Goal: Transaction & Acquisition: Book appointment/travel/reservation

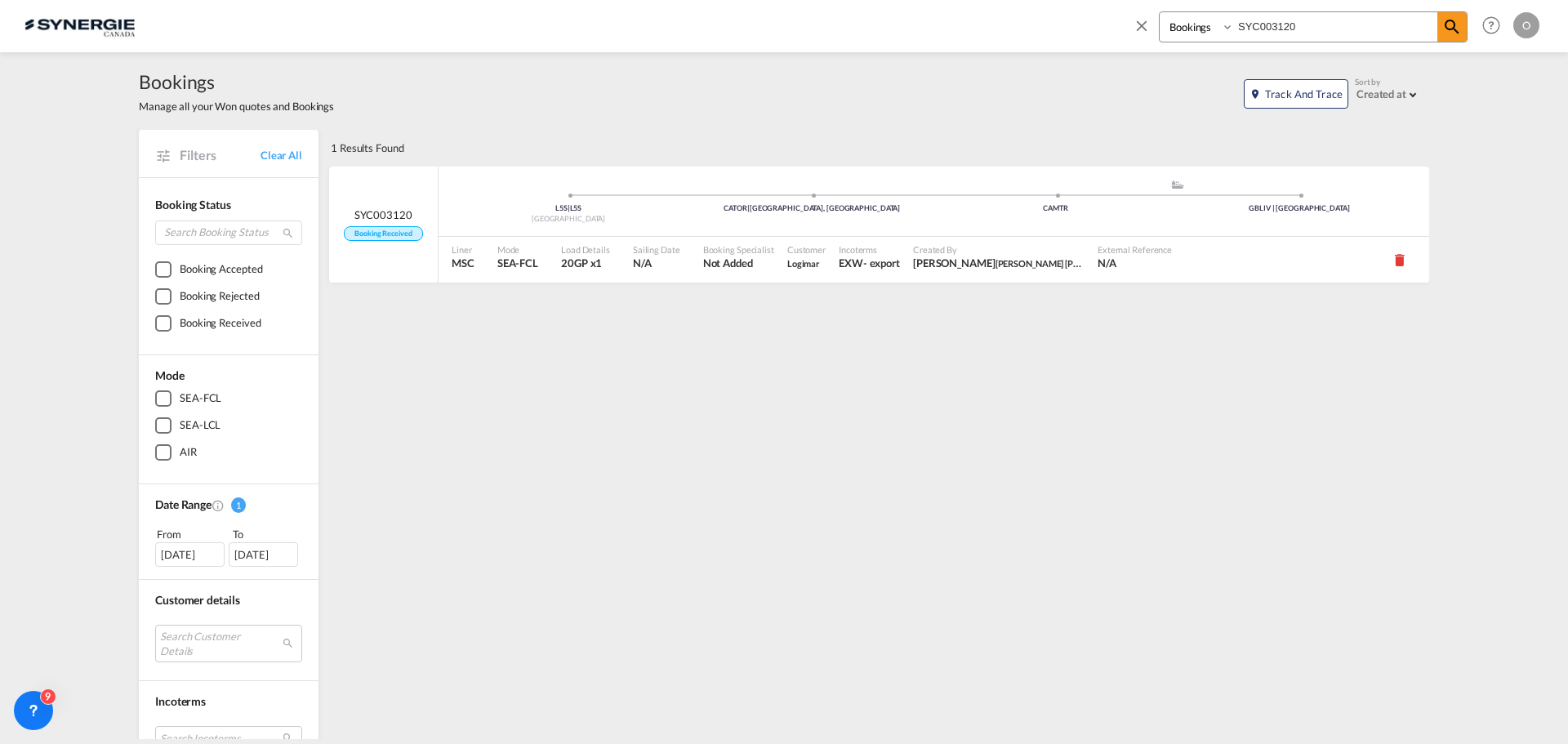
click at [1402, 26] on input "SYC003120" at bounding box center [1336, 26] width 203 height 28
drag, startPoint x: 1398, startPoint y: 38, endPoint x: 1203, endPoint y: 45, distance: 195.1
click at [1203, 45] on div "Bookings Quotes Enquiries SYC003120" at bounding box center [1300, 31] width 335 height 39
paste input "SYC000015252"
type input "SYC000015252"
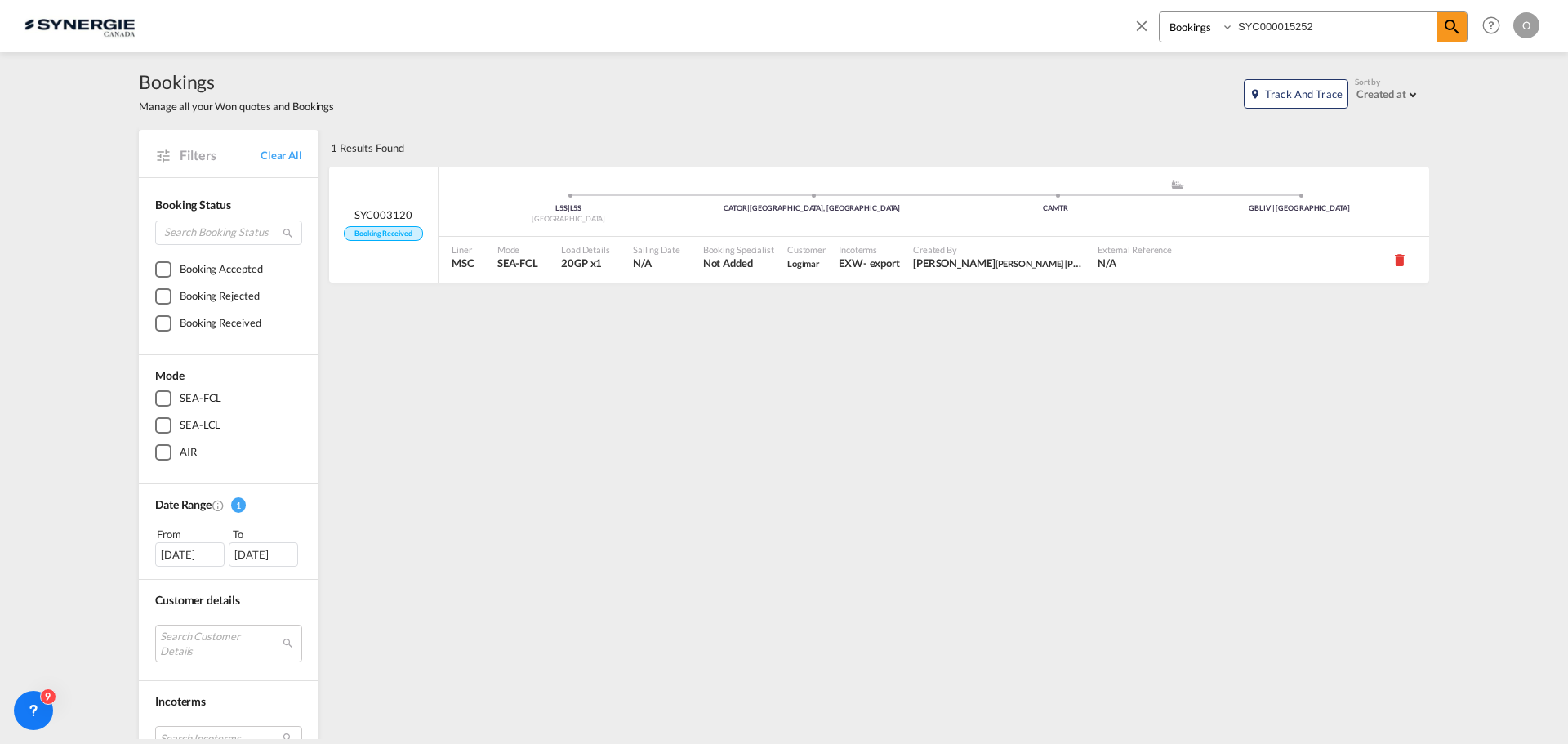
click at [1195, 30] on select "Bookings Quotes Enquiries" at bounding box center [1198, 27] width 77 height 29
select select "Quotes"
click at [1160, 13] on select "Bookings Quotes Enquiries" at bounding box center [1198, 27] width 77 height 29
click at [1449, 32] on md-icon "icon-magnify" at bounding box center [1452, 27] width 20 height 20
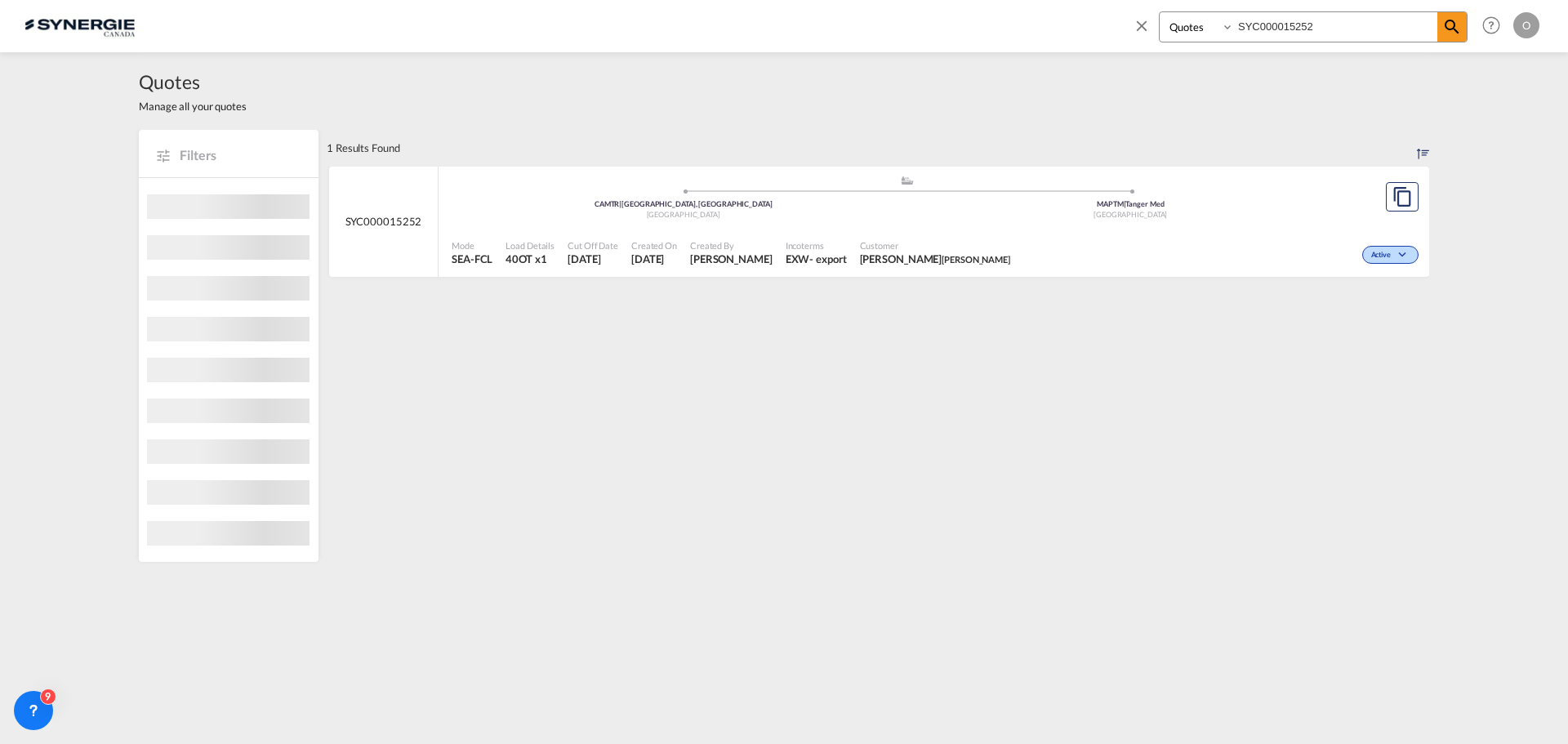
click at [1050, 235] on div "Active" at bounding box center [1219, 253] width 406 height 41
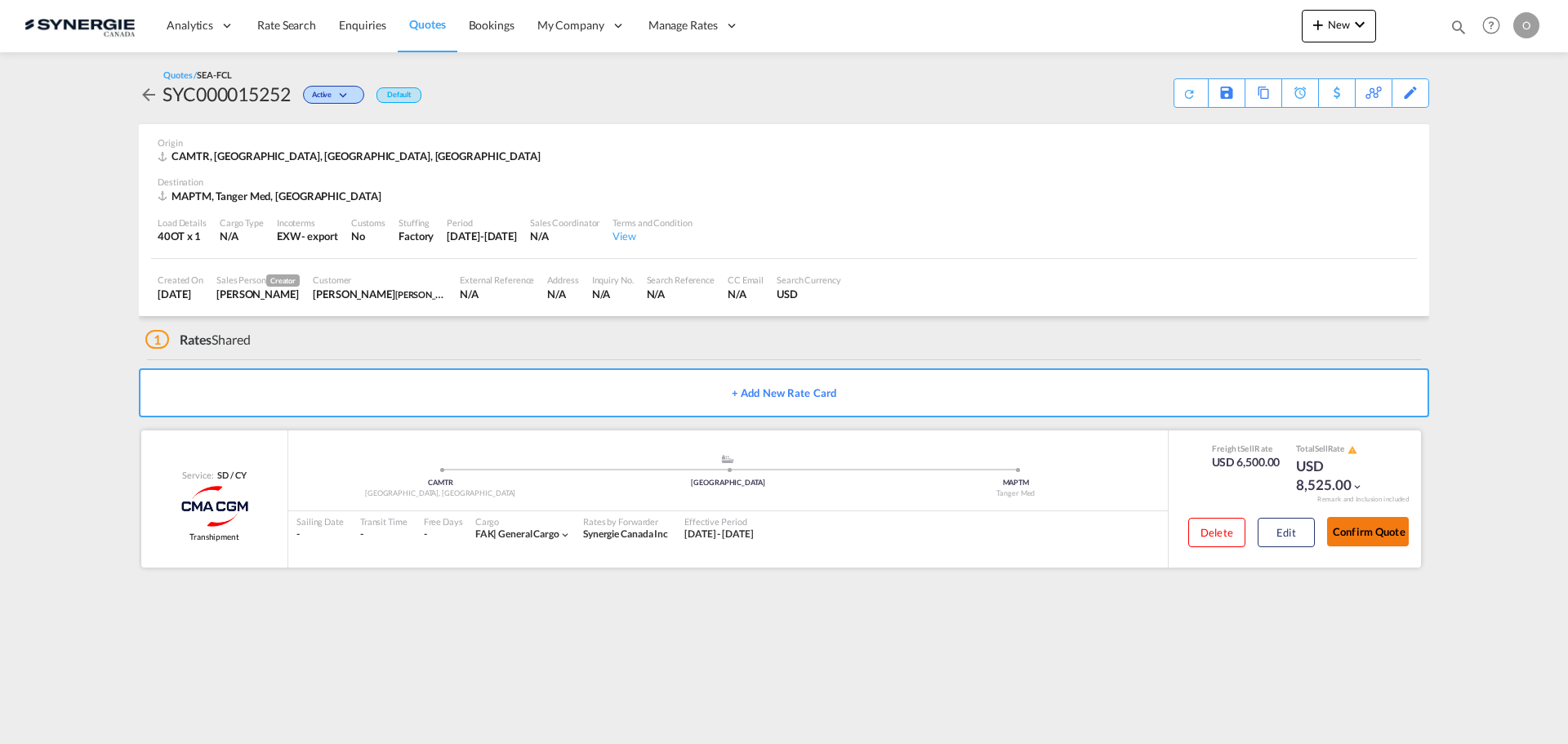
click at [1355, 526] on button "Confirm Quote" at bounding box center [1368, 531] width 82 height 29
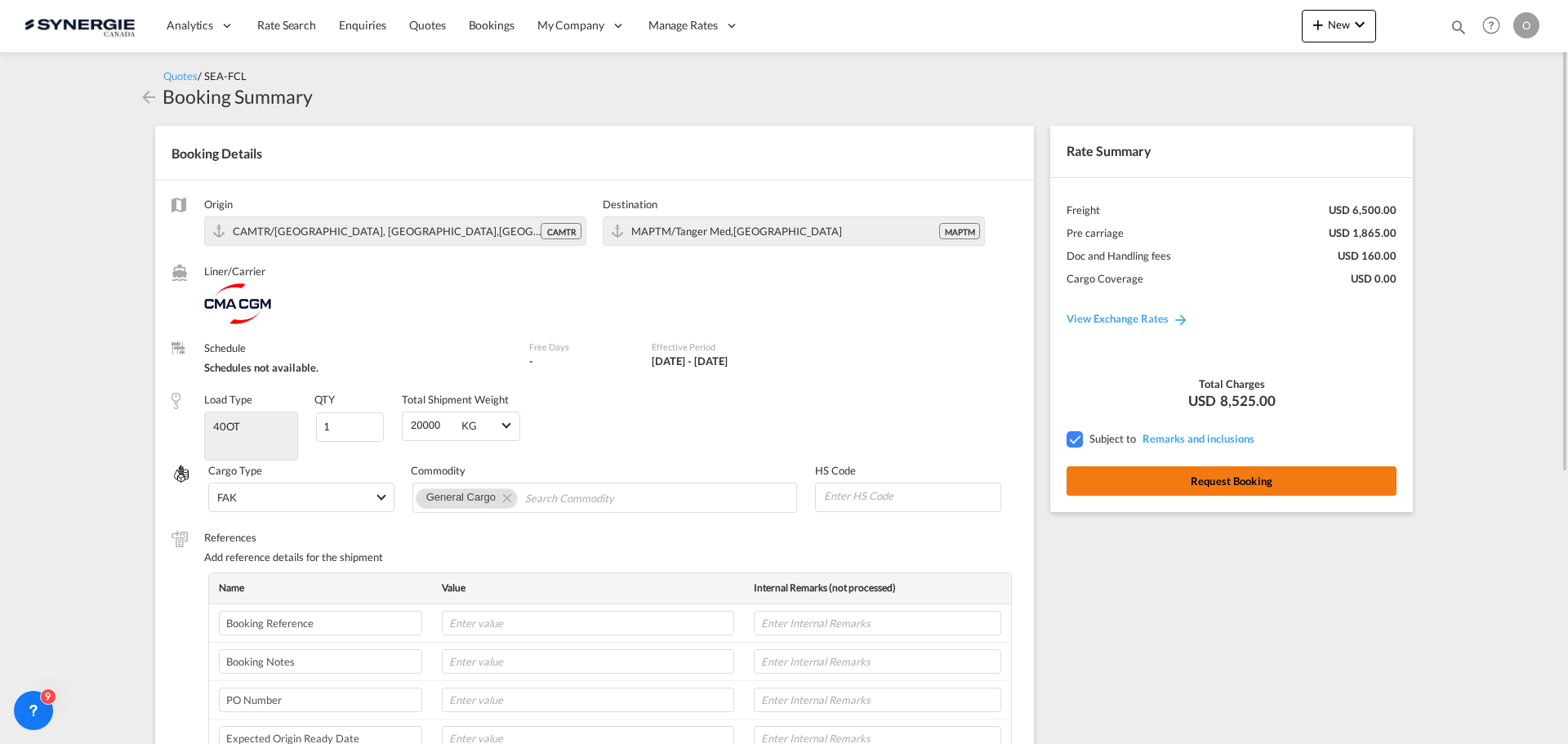
click at [1205, 491] on button "Request Booking" at bounding box center [1231, 481] width 330 height 29
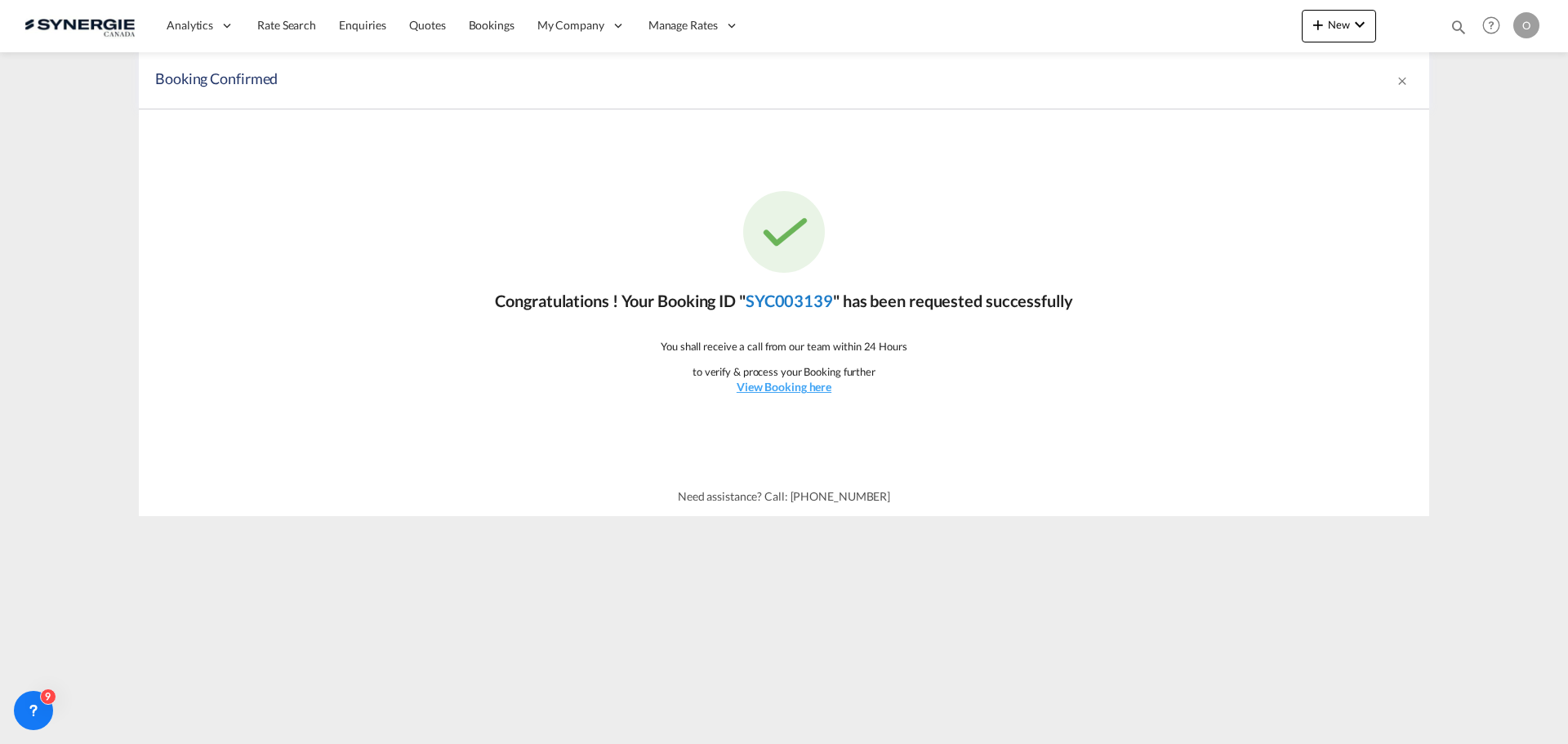
click at [796, 300] on link "SYC003139" at bounding box center [789, 301] width 87 height 20
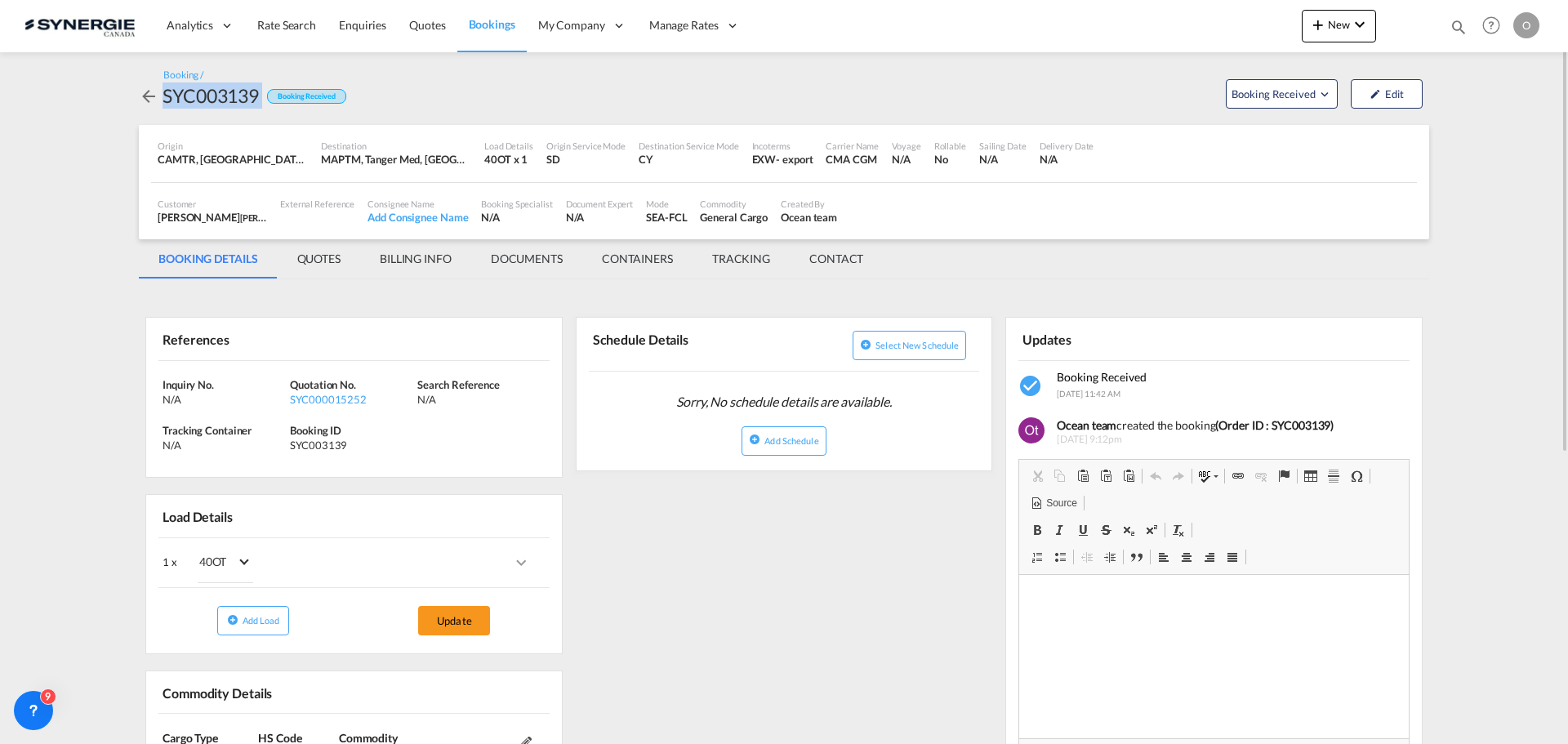
drag, startPoint x: 267, startPoint y: 88, endPoint x: 164, endPoint y: 101, distance: 103.8
click at [164, 101] on div "SYC003139 Booking Received" at bounding box center [242, 95] width 207 height 26
copy div "SYC003139"
drag, startPoint x: 330, startPoint y: 262, endPoint x: 336, endPoint y: 285, distance: 23.8
click at [330, 262] on md-tab-item "QUOTES" at bounding box center [318, 259] width 82 height 39
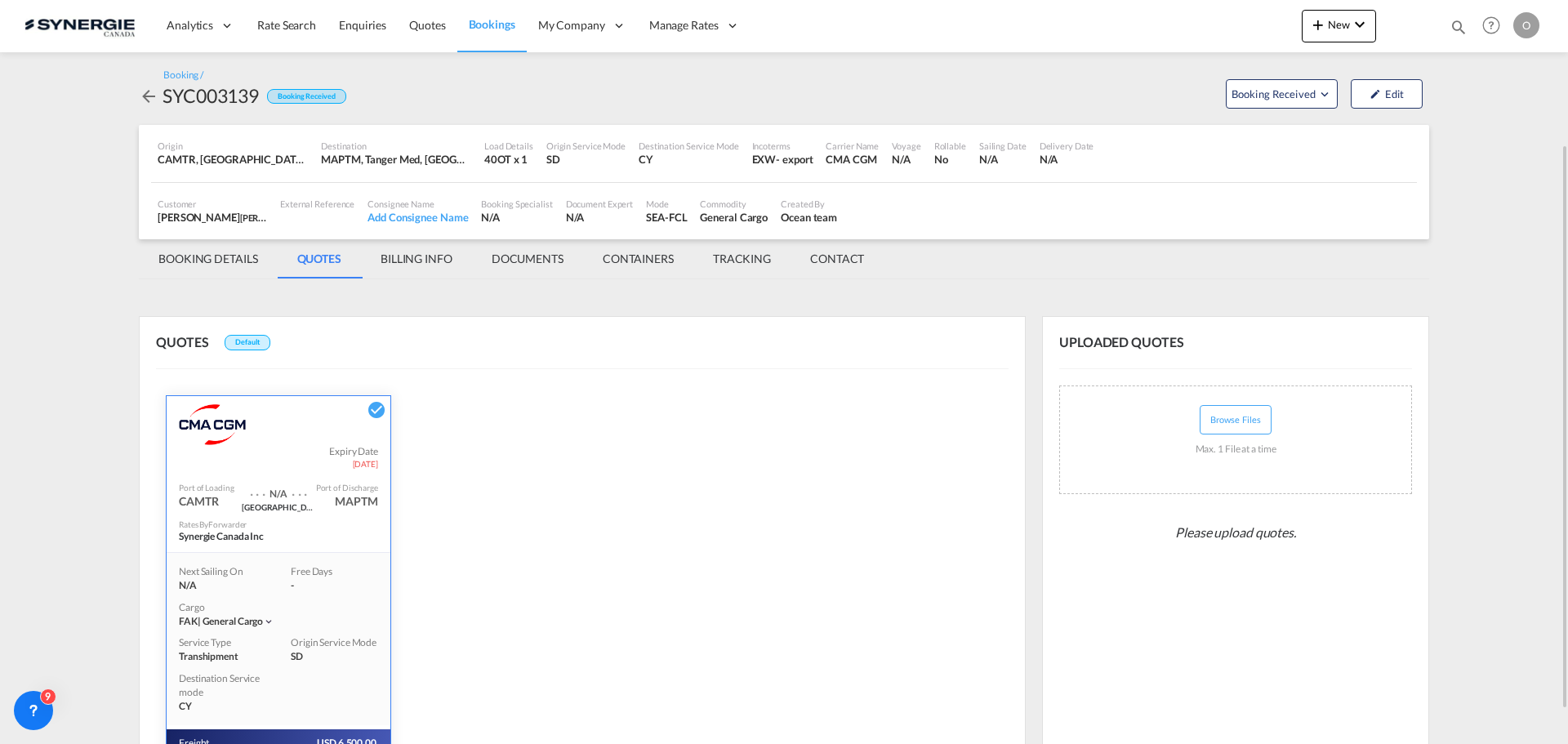
scroll to position [232, 0]
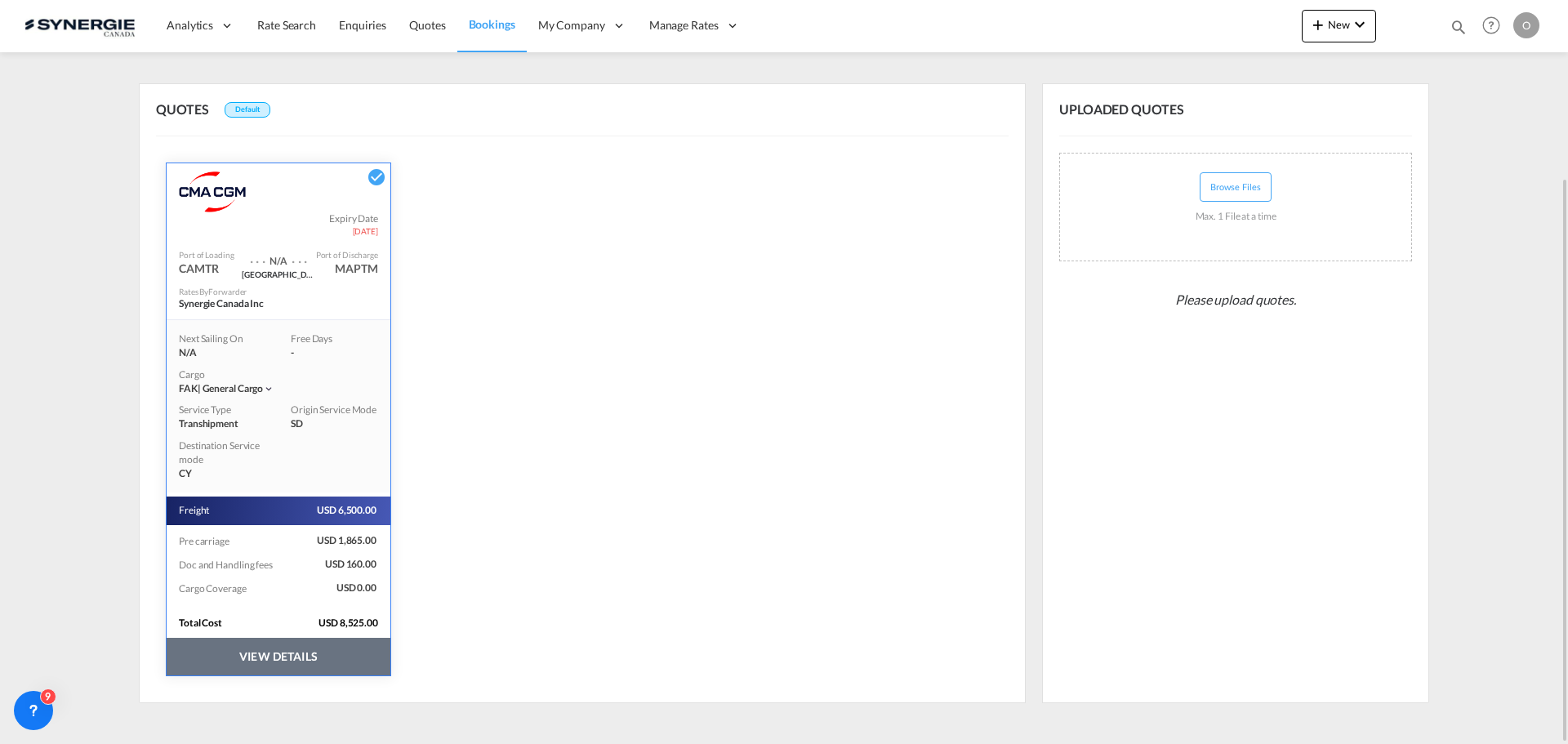
click at [231, 666] on button "VIEW DETAILS" at bounding box center [278, 656] width 224 height 37
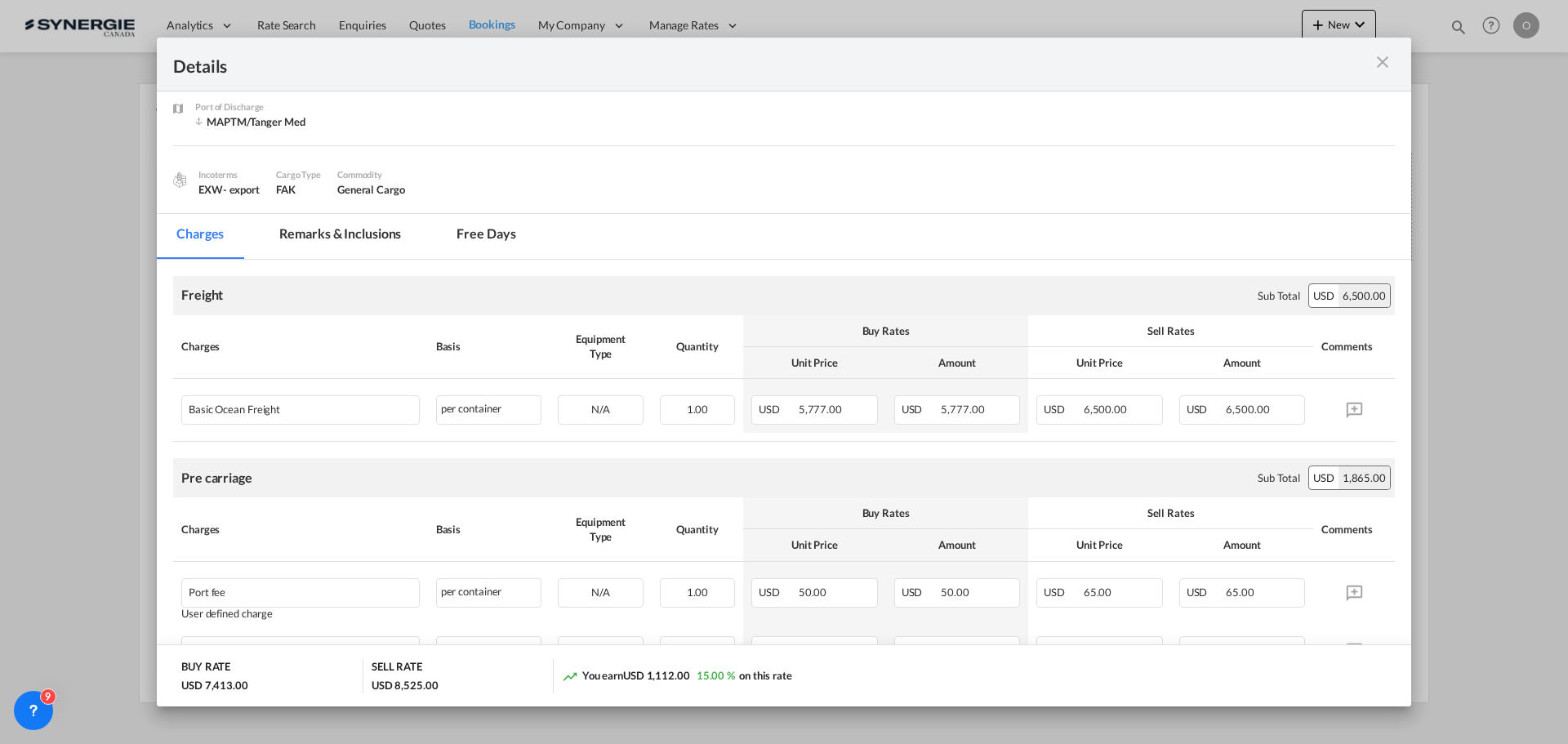
scroll to position [82, 0]
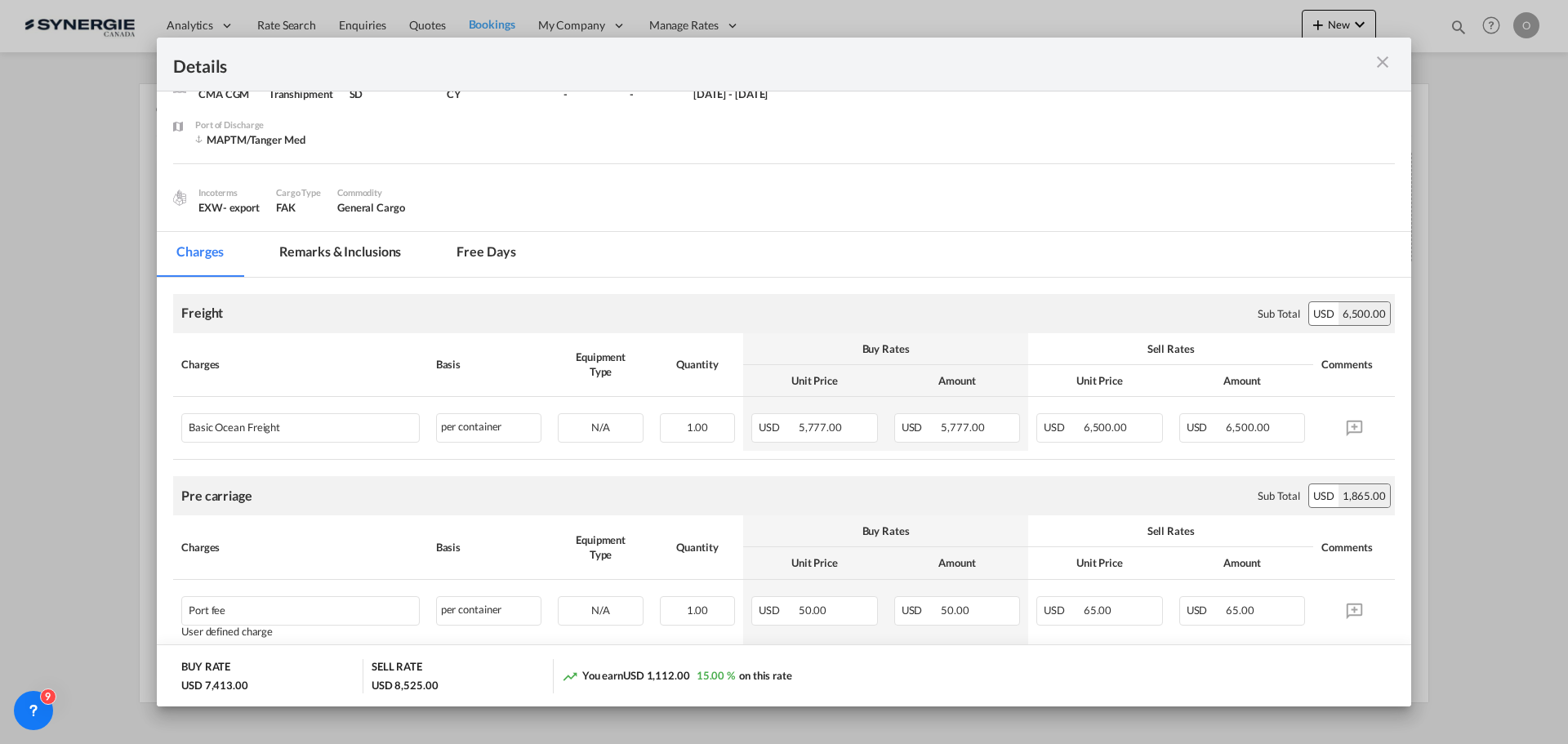
click at [350, 257] on md-tab-item "Remarks & Inclusions" at bounding box center [340, 255] width 161 height 45
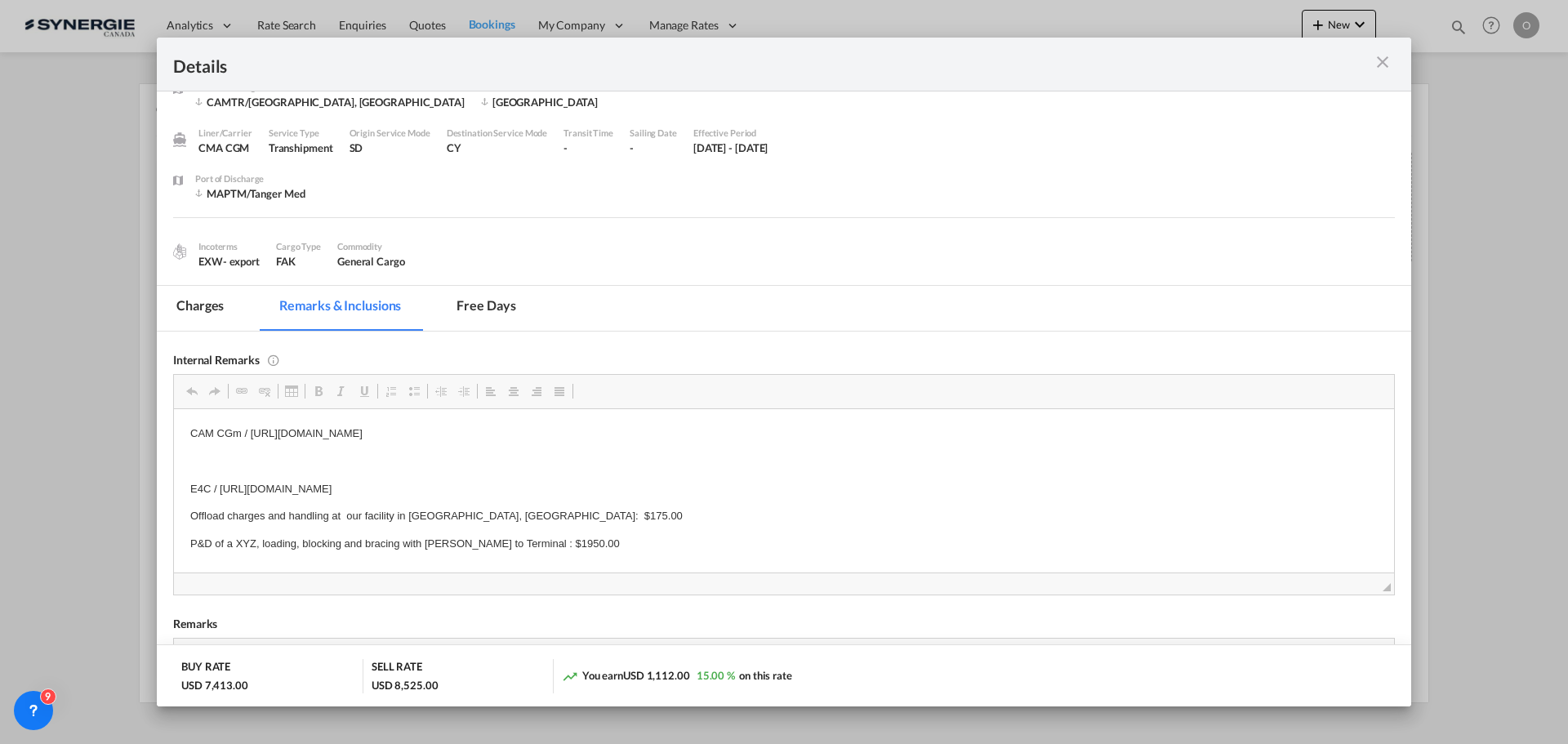
scroll to position [0, 0]
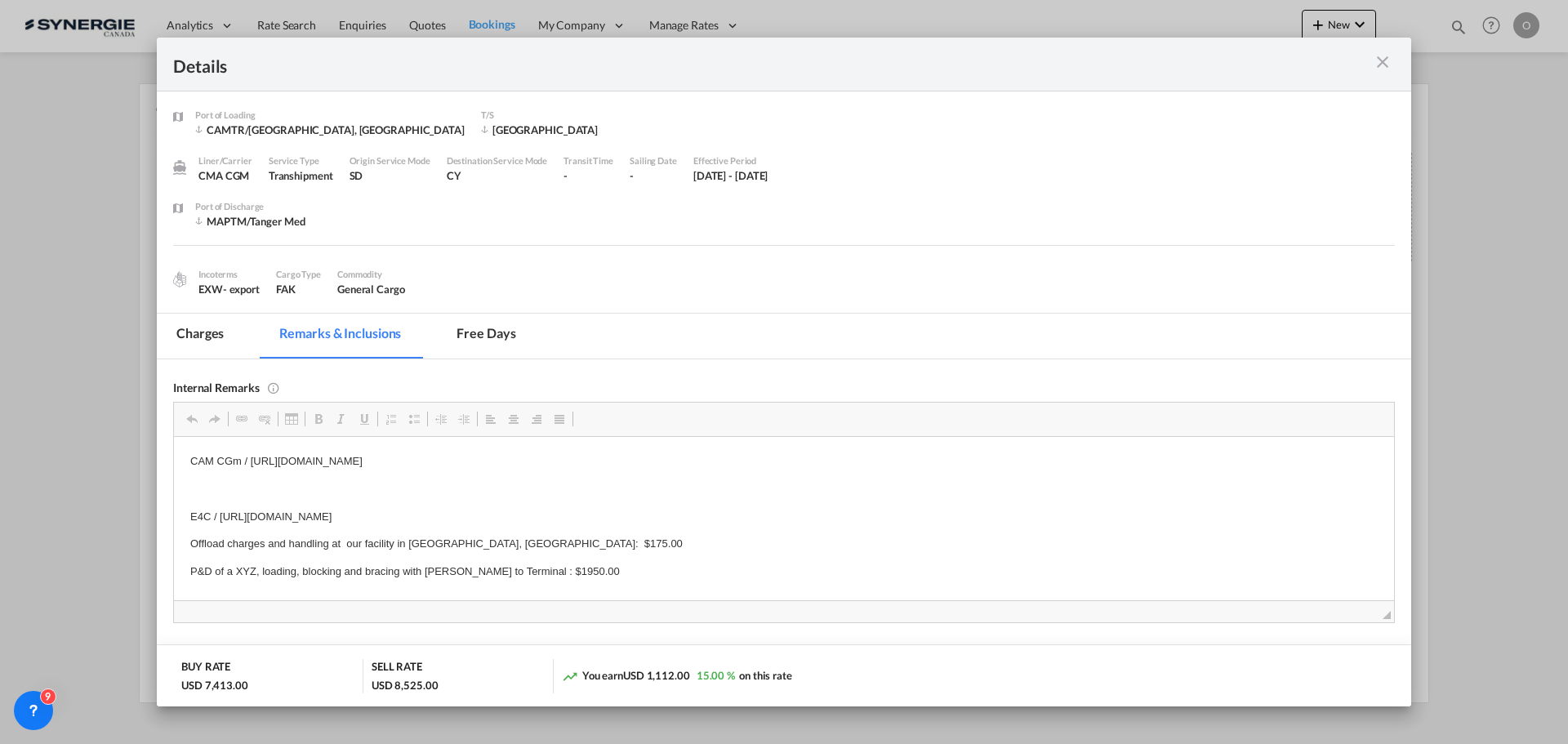
click at [222, 332] on md-tab-item "Charges" at bounding box center [200, 336] width 87 height 45
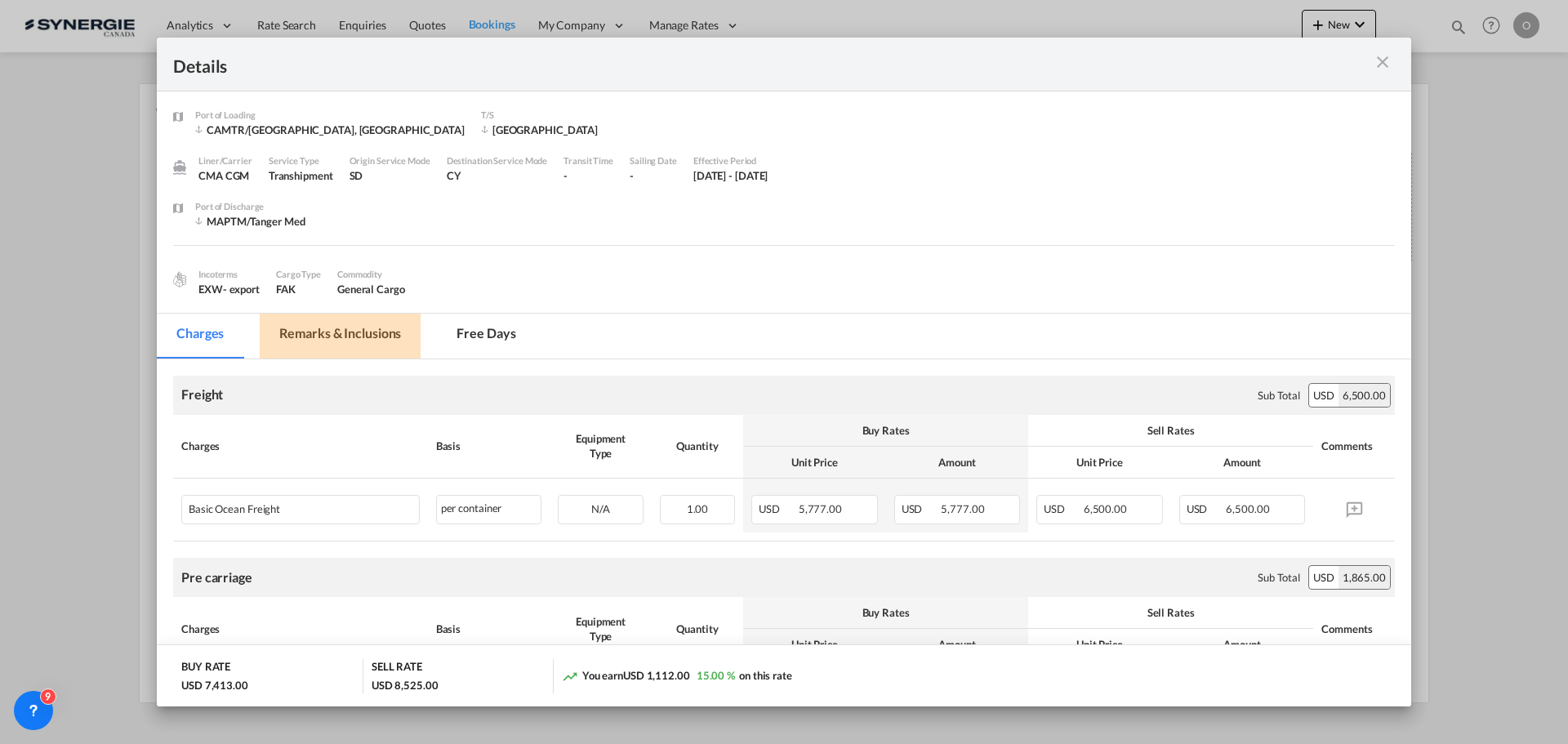
click at [368, 332] on md-tab-item "Remarks & Inclusions" at bounding box center [340, 336] width 161 height 45
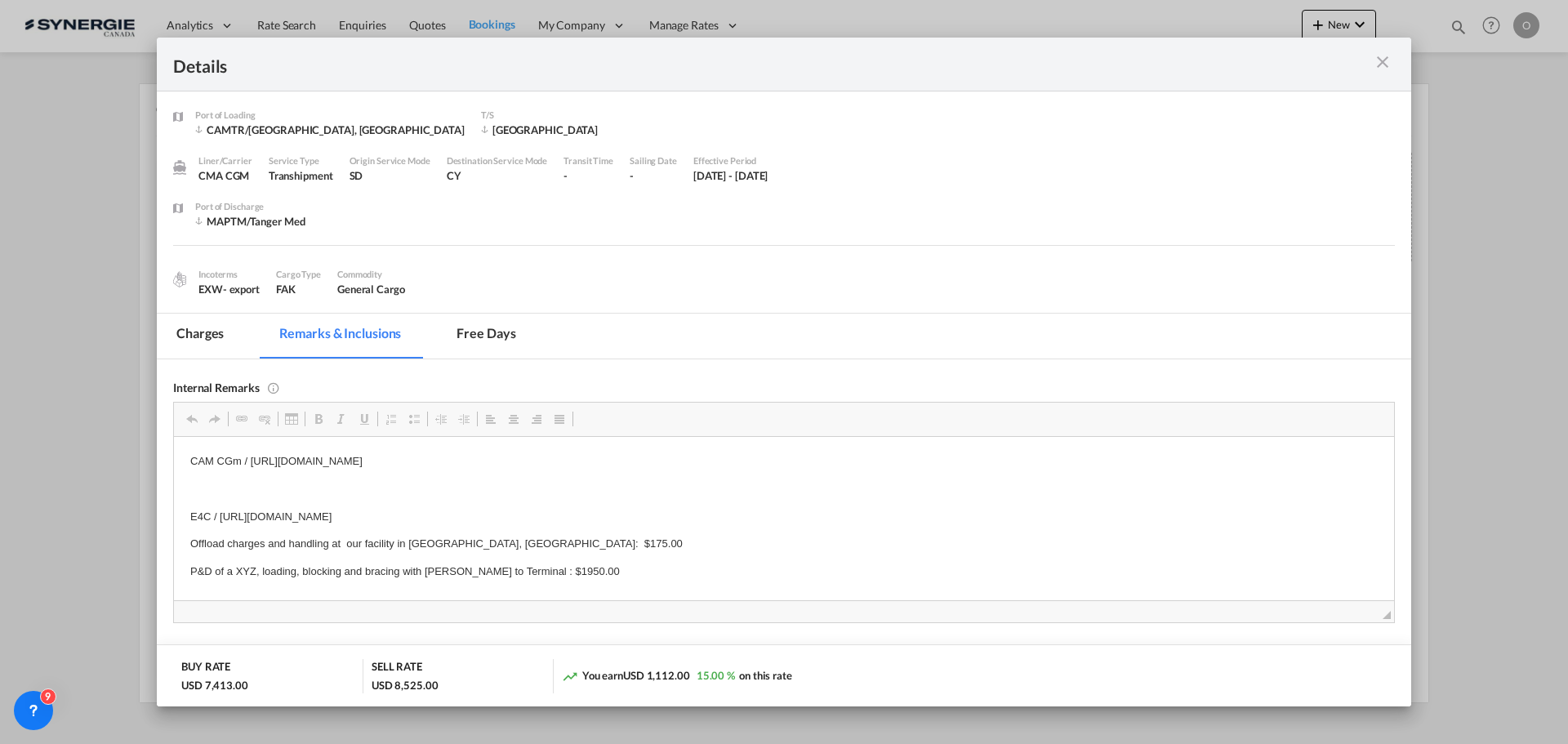
click at [1370, 62] on div "Port of Loading ..." at bounding box center [1333, 63] width 122 height 21
click at [1381, 67] on md-icon "icon-close m-3 fg-AAA8AD cursor" at bounding box center [1382, 62] width 20 height 20
